Goal: Task Accomplishment & Management: Manage account settings

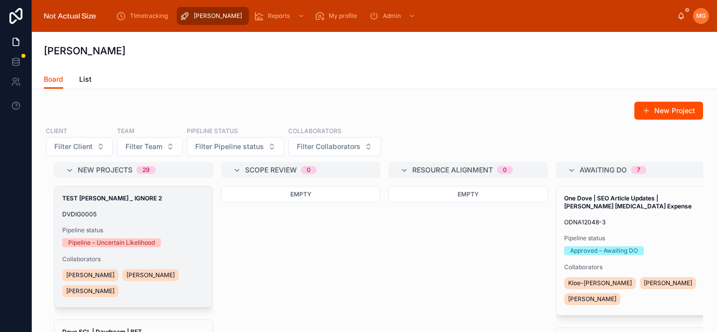
click at [167, 218] on div "TEST [PERSON_NAME] _ IGNORE 2 DVDIG0005 Pipeline status Pipeline – Uncertain Li…" at bounding box center [133, 246] width 158 height 121
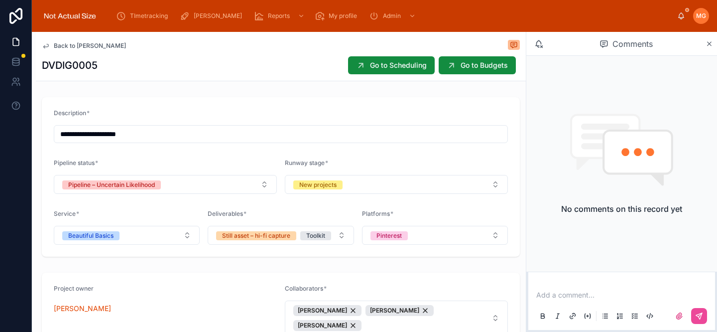
click at [48, 46] on icon at bounding box center [46, 46] width 8 height 8
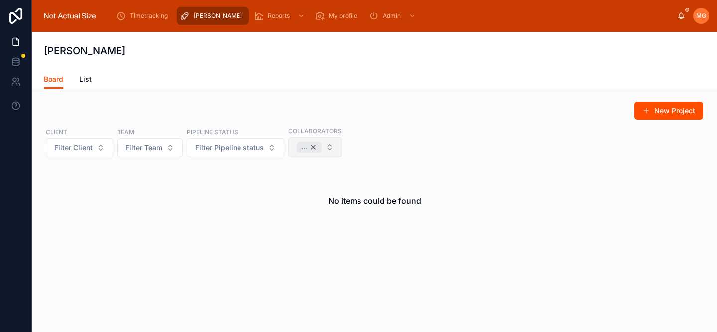
click at [315, 147] on div "..." at bounding box center [309, 146] width 25 height 11
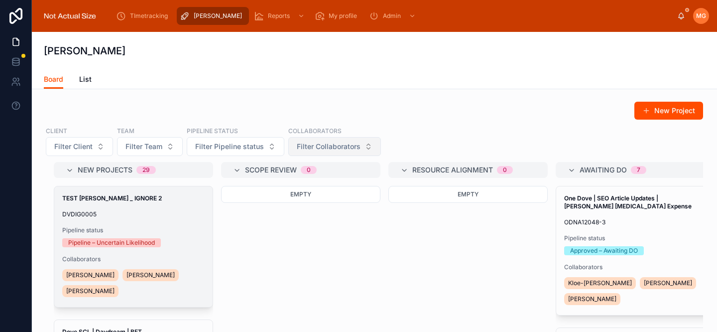
click at [171, 214] on span "DVDIG0005" at bounding box center [133, 214] width 142 height 8
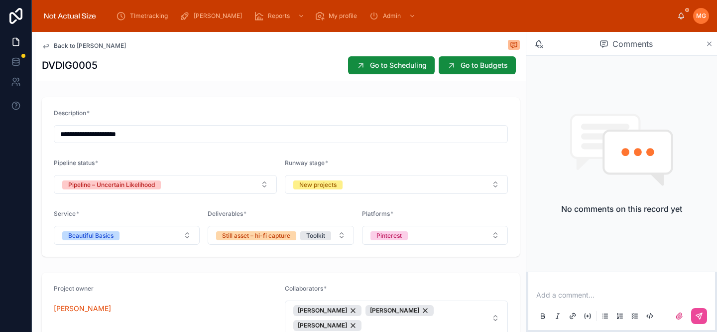
click at [709, 44] on icon at bounding box center [709, 44] width 7 height 8
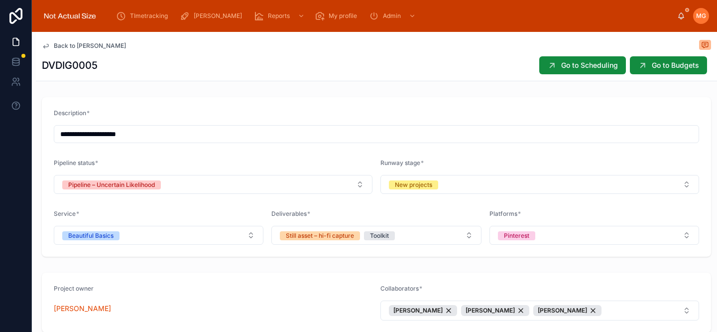
click at [99, 44] on span "Back to [PERSON_NAME]" at bounding box center [90, 46] width 72 height 8
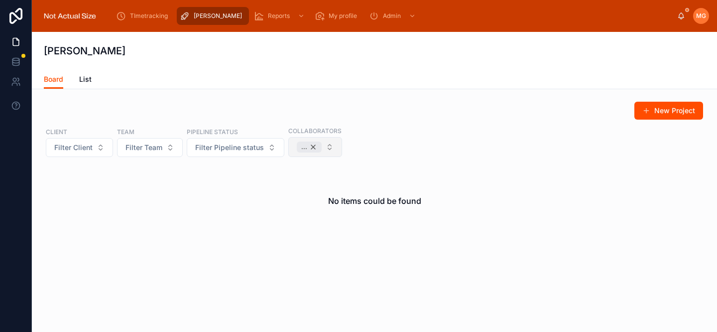
click at [314, 147] on div "..." at bounding box center [309, 146] width 25 height 11
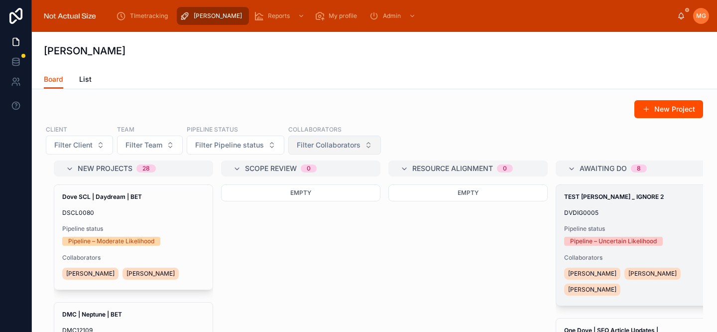
scroll to position [2, 0]
click at [626, 228] on span "Pipeline status" at bounding box center [635, 228] width 142 height 8
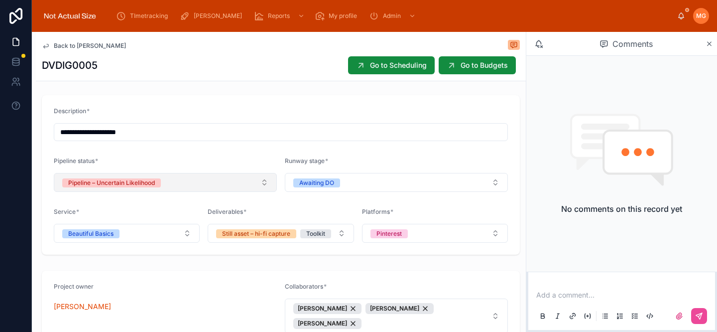
click at [107, 181] on div "Pipeline – Uncertain Likelihood" at bounding box center [111, 182] width 87 height 9
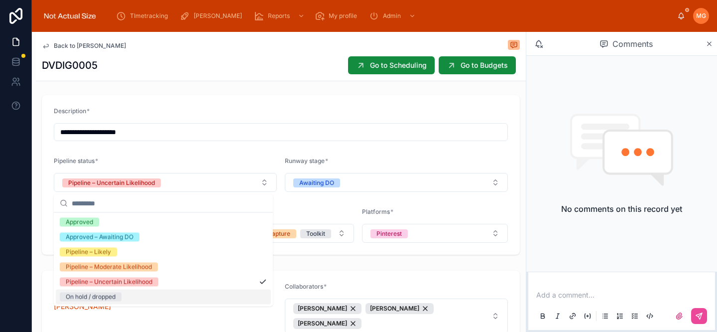
click at [100, 300] on div "On hold / dropped" at bounding box center [91, 296] width 50 height 9
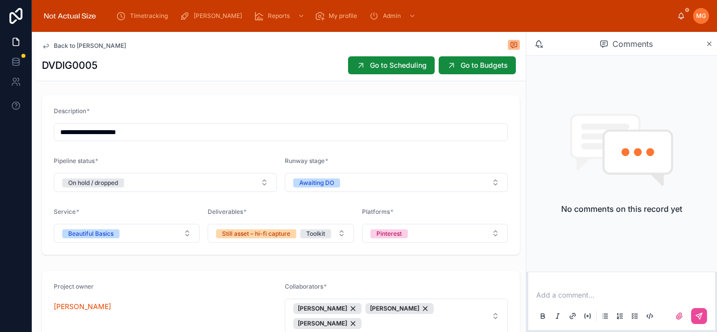
click at [56, 47] on span "Back to [PERSON_NAME]" at bounding box center [90, 46] width 72 height 8
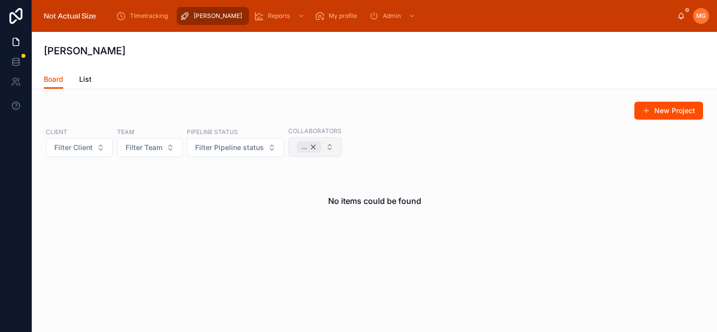
click at [311, 148] on div "..." at bounding box center [309, 146] width 25 height 11
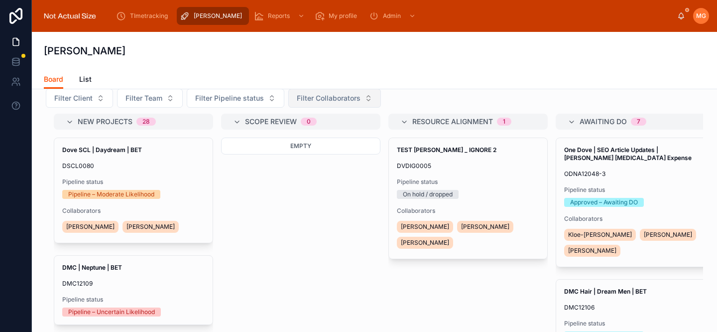
scroll to position [90, 0]
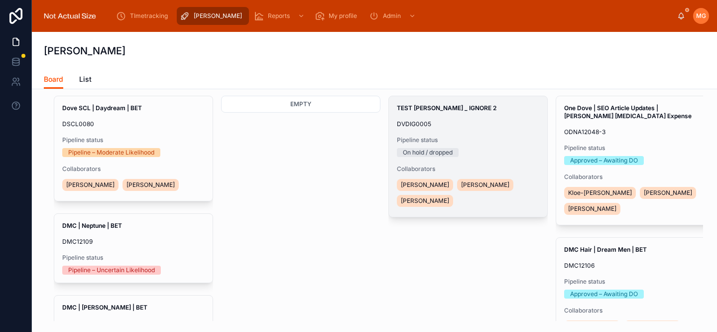
click at [475, 159] on div "TEST [PERSON_NAME] _ IGNORE 2 DVDIG0005 Pipeline status On hold / dropped Colla…" at bounding box center [468, 156] width 158 height 121
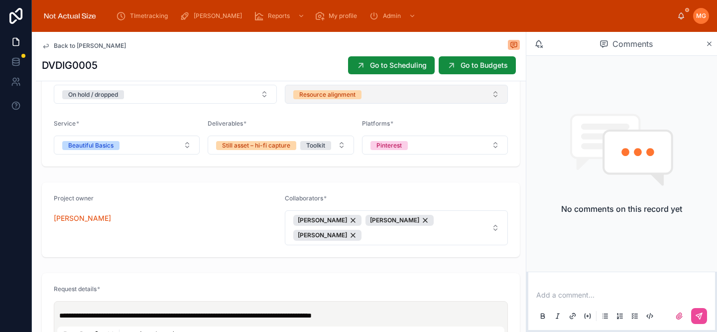
click at [369, 91] on button "Resource alignment" at bounding box center [396, 94] width 223 height 19
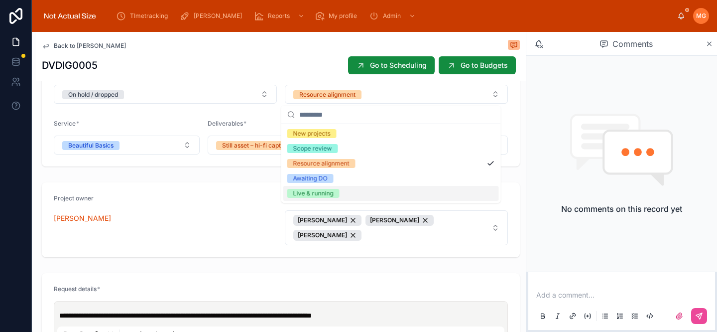
click at [365, 195] on div "Live & running" at bounding box center [391, 193] width 216 height 15
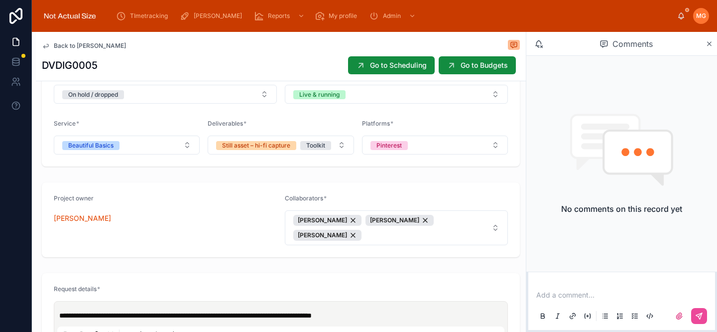
click at [57, 44] on span "Back to [PERSON_NAME]" at bounding box center [90, 46] width 72 height 8
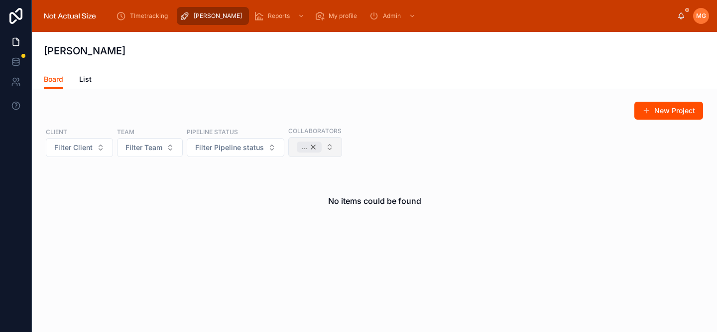
click at [314, 146] on div "..." at bounding box center [309, 146] width 25 height 11
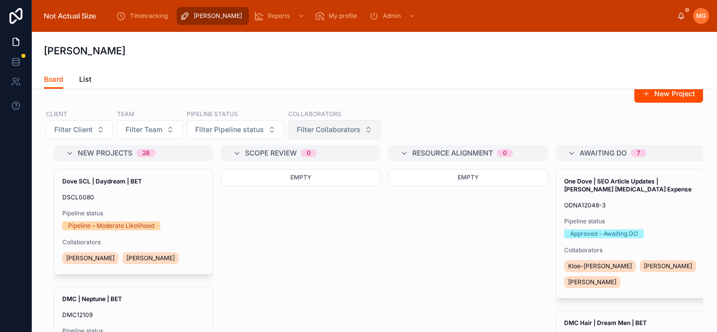
scroll to position [17, 0]
